Goal: Task Accomplishment & Management: Use online tool/utility

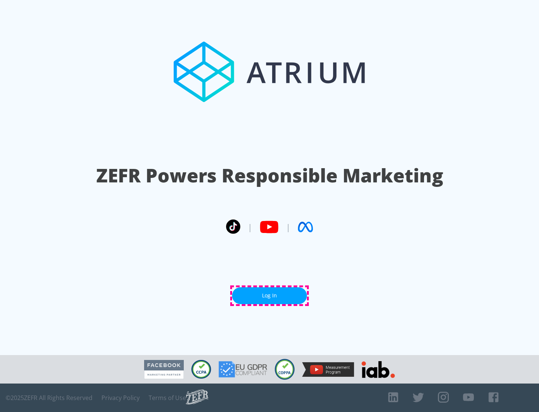
click at [270, 295] on link "Log In" at bounding box center [269, 295] width 75 height 17
